Goal: Ask a question

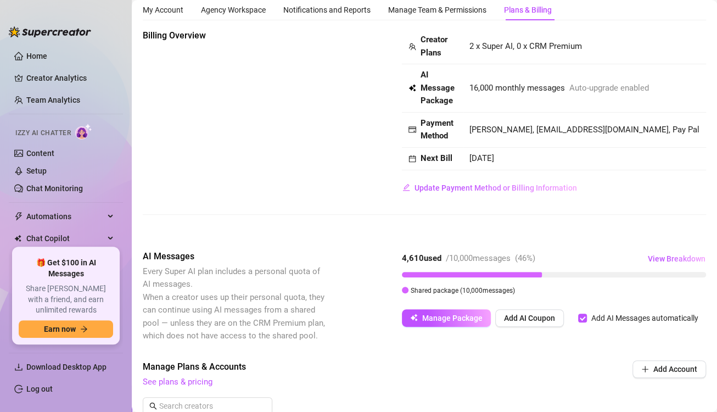
scroll to position [31, 0]
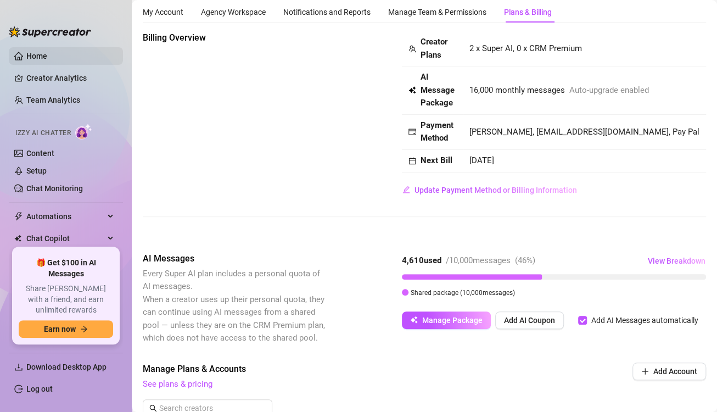
click at [26, 54] on link "Home" at bounding box center [36, 56] width 21 height 9
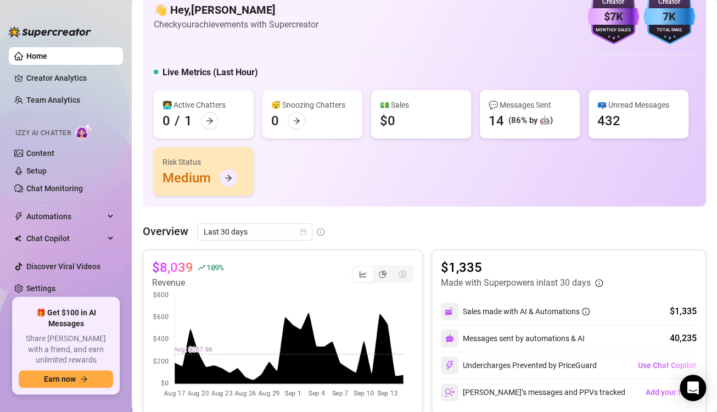
click at [237, 174] on div at bounding box center [229, 178] width 18 height 18
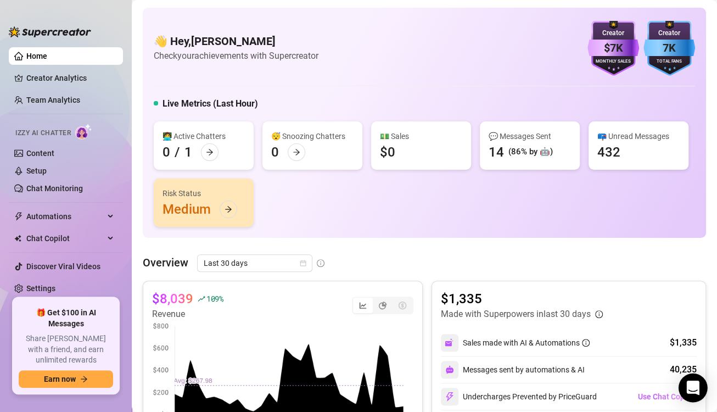
click at [686, 392] on div "Open Intercom Messenger" at bounding box center [693, 387] width 29 height 29
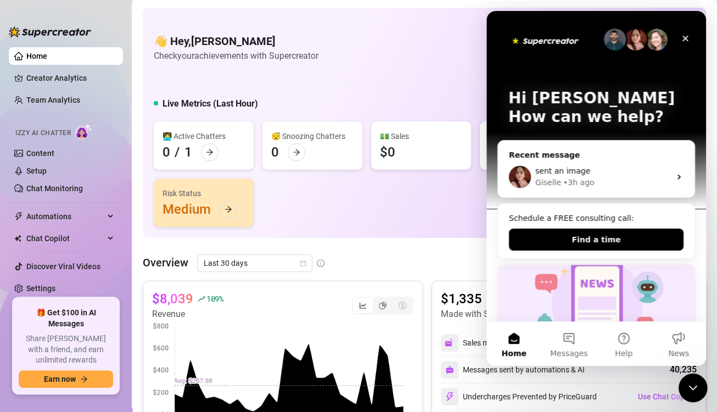
click at [686, 391] on icon "Close Intercom Messenger" at bounding box center [691, 385] width 13 height 13
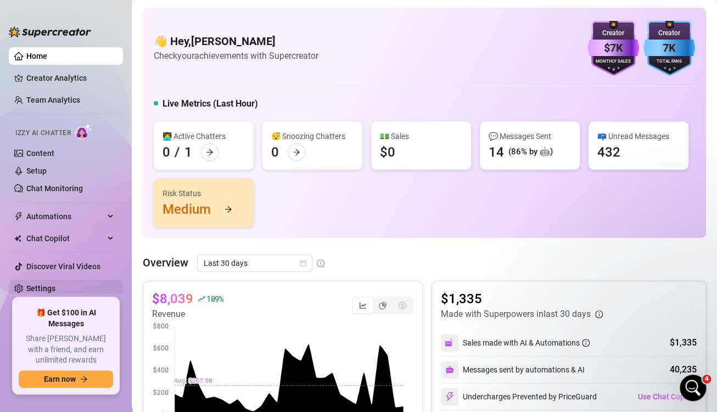
click at [47, 290] on link "Settings" at bounding box center [40, 288] width 29 height 9
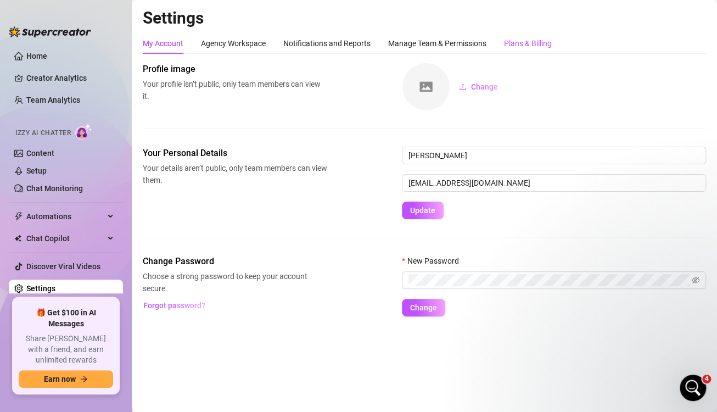
click at [527, 44] on div "Plans & Billing" at bounding box center [528, 43] width 48 height 12
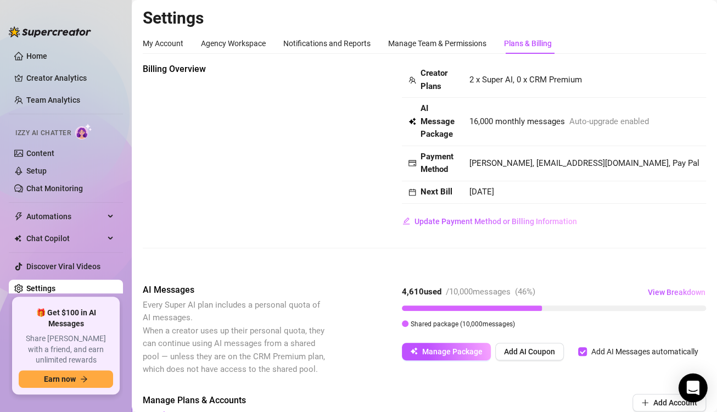
click at [689, 384] on icon "Open Intercom Messenger" at bounding box center [692, 388] width 13 height 14
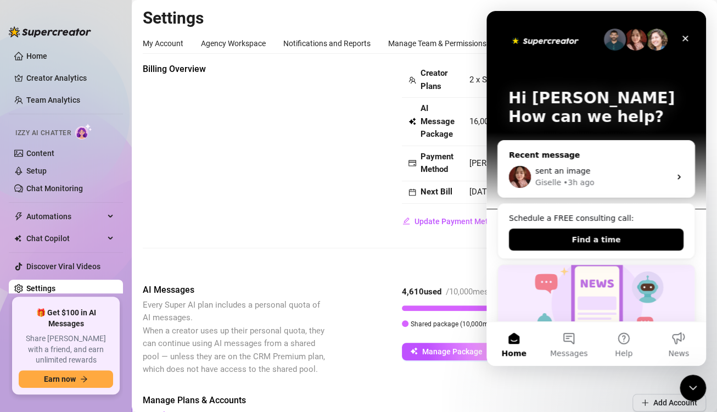
click at [574, 185] on div "• 3h ago" at bounding box center [578, 183] width 31 height 12
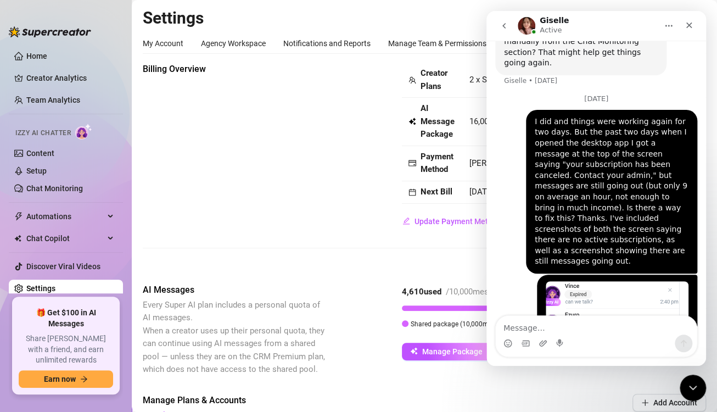
scroll to position [2142, 0]
click at [614, 327] on textarea "Message…" at bounding box center [596, 325] width 201 height 19
type textarea "a"
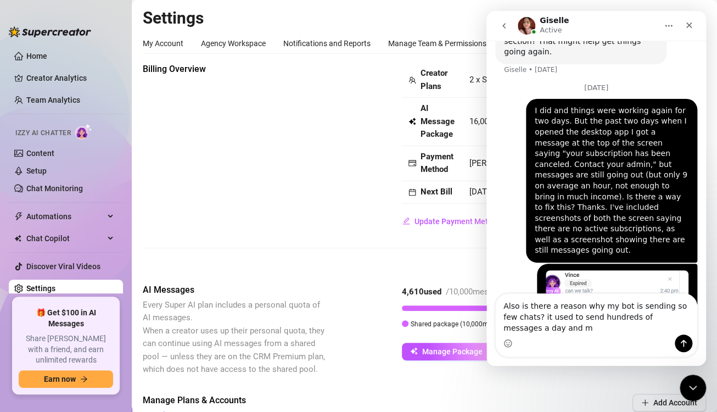
scroll to position [2163, 0]
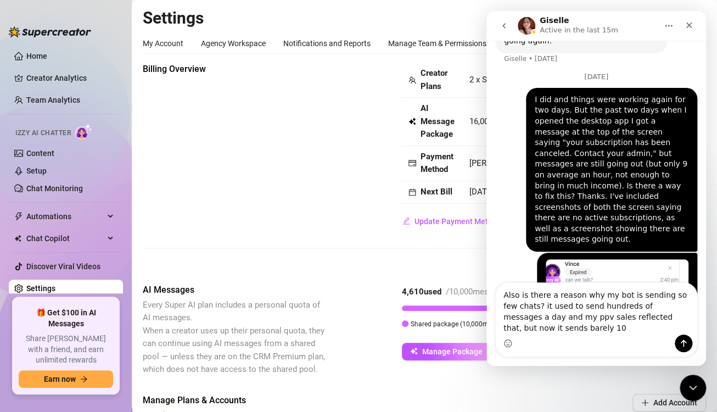
type textarea "Also is there a reason why my bot is sending so few chats? it used to send hund…"
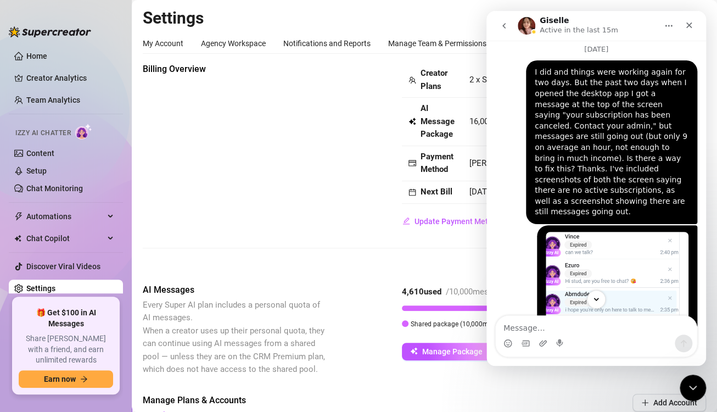
scroll to position [2207, 0]
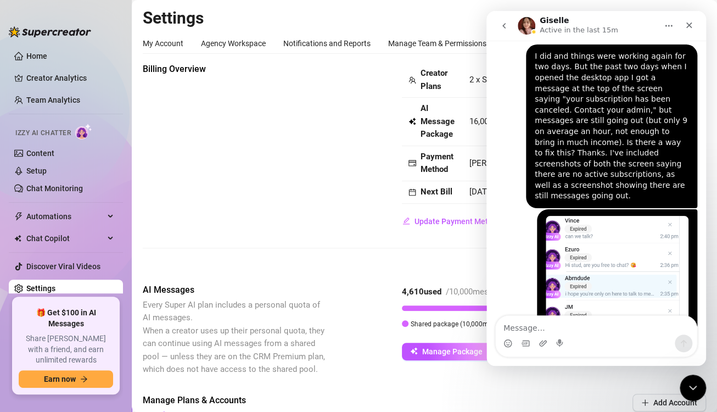
click at [250, 182] on div "Billing Overview Creator Plans 2 x Super AI, 0 x CRM Premium AI Message Package…" at bounding box center [424, 146] width 563 height 167
click at [689, 389] on icon "Close Intercom Messenger" at bounding box center [691, 385] width 13 height 13
